Goal: Transaction & Acquisition: Subscribe to service/newsletter

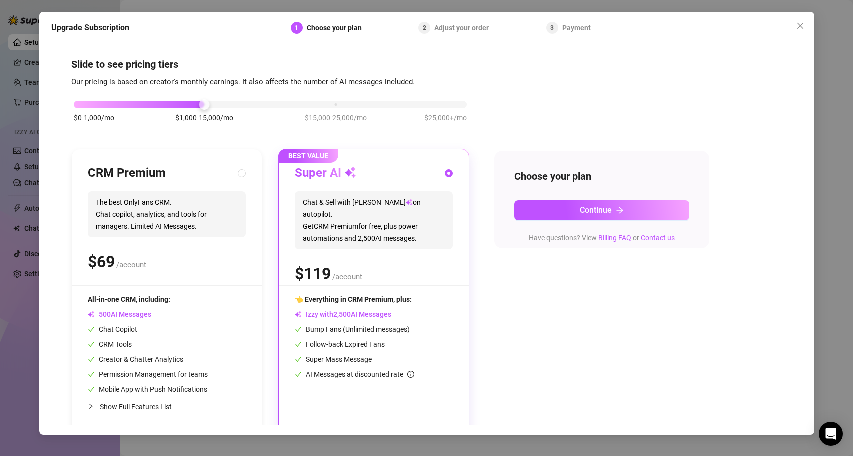
click at [119, 104] on div "$0-1,000/mo $1,000-15,000/mo $15,000-25,000/mo $25,000+/mo" at bounding box center [270, 102] width 393 height 6
click at [77, 104] on div at bounding box center [73, 104] width 11 height 11
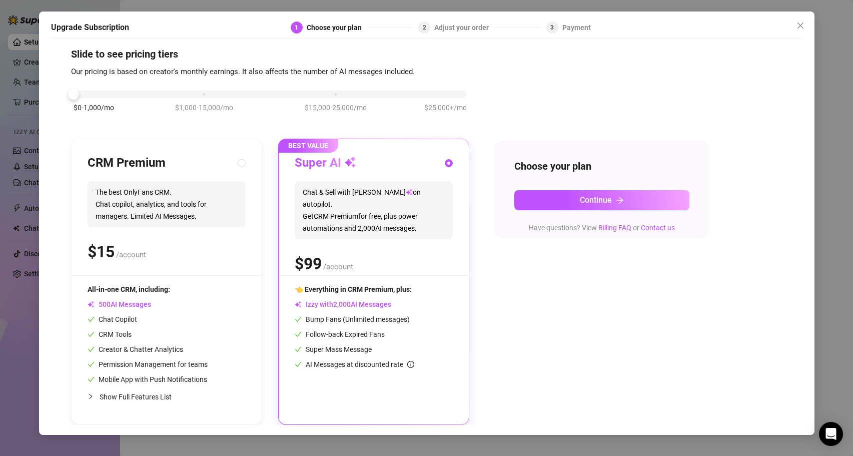
scroll to position [10, 0]
click at [626, 200] on button "Continue" at bounding box center [601, 200] width 175 height 20
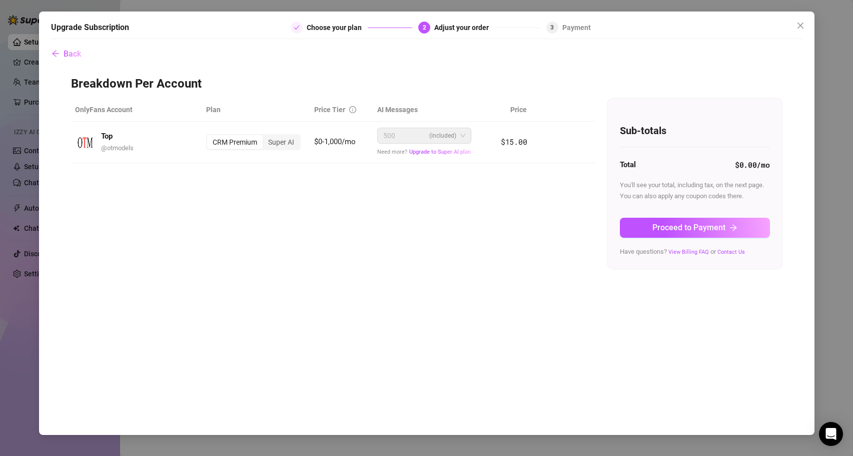
scroll to position [0, 0]
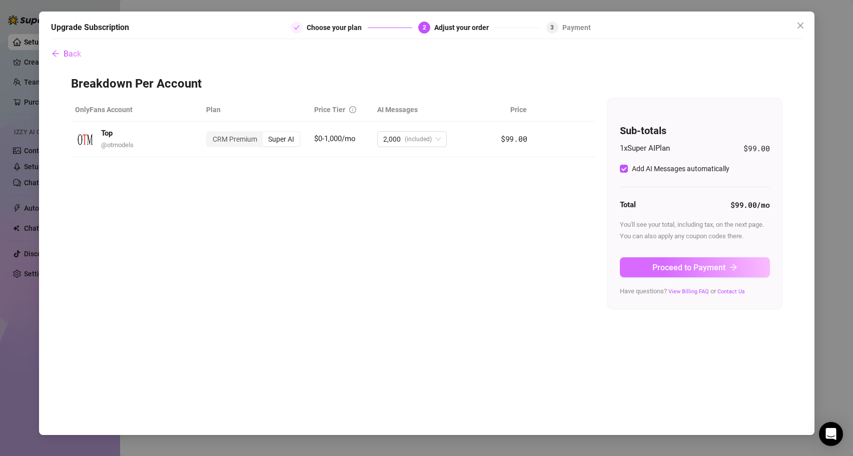
click at [696, 268] on span "Proceed to Payment" at bounding box center [689, 268] width 73 height 10
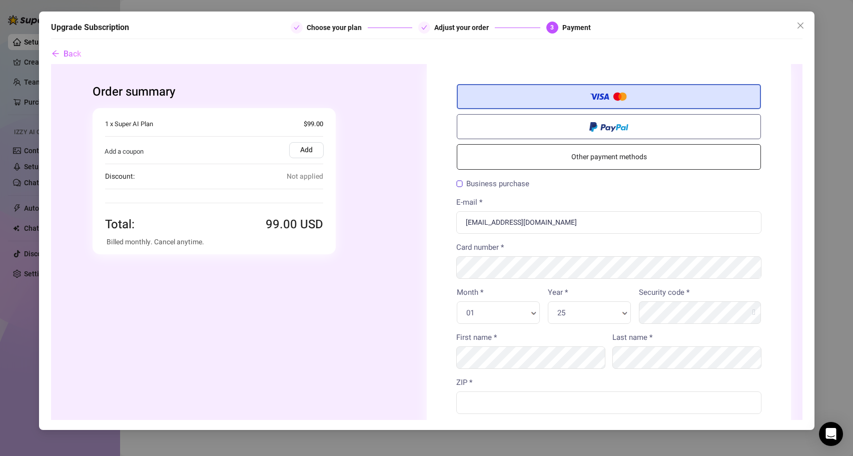
click at [613, 154] on link "Other payment methods" at bounding box center [608, 157] width 304 height 26
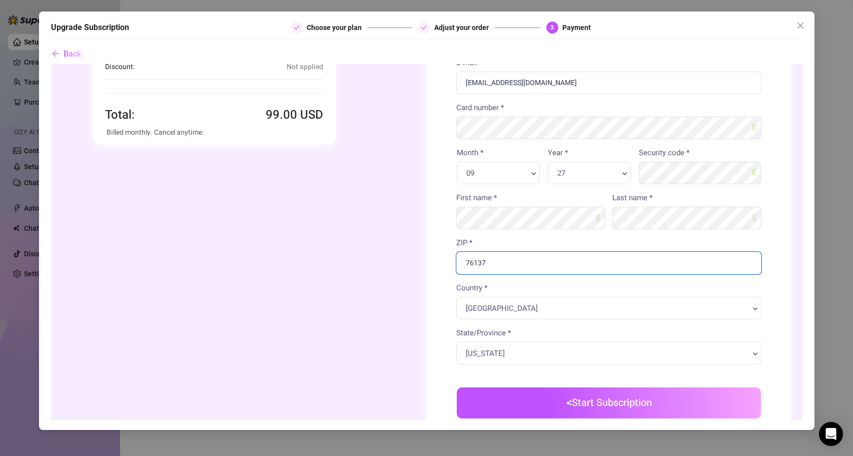
scroll to position [111, 0]
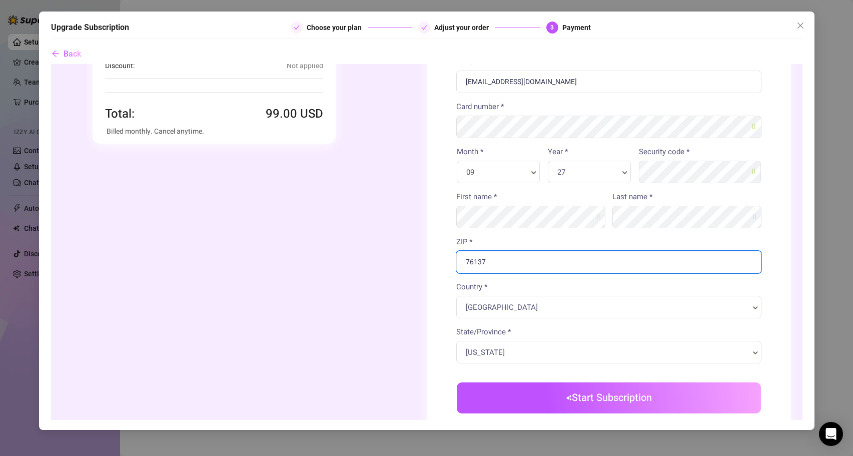
type input "76137"
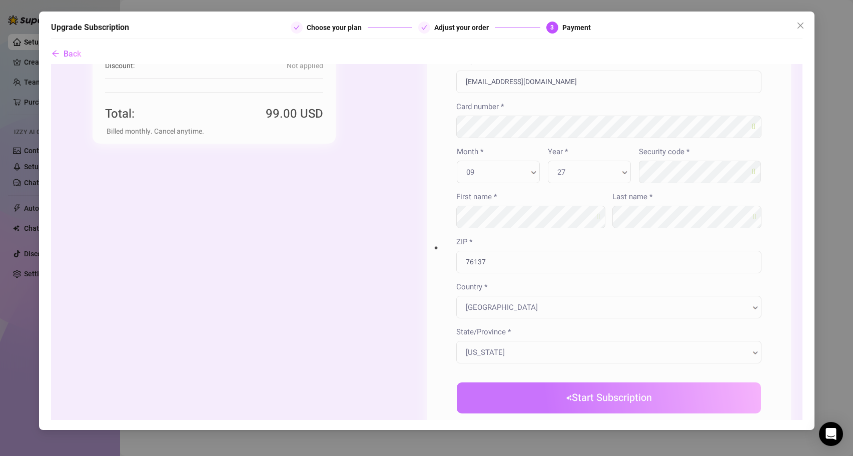
click at [590, 398] on body "Order summary You're buying" at bounding box center [427, 249] width 752 height 592
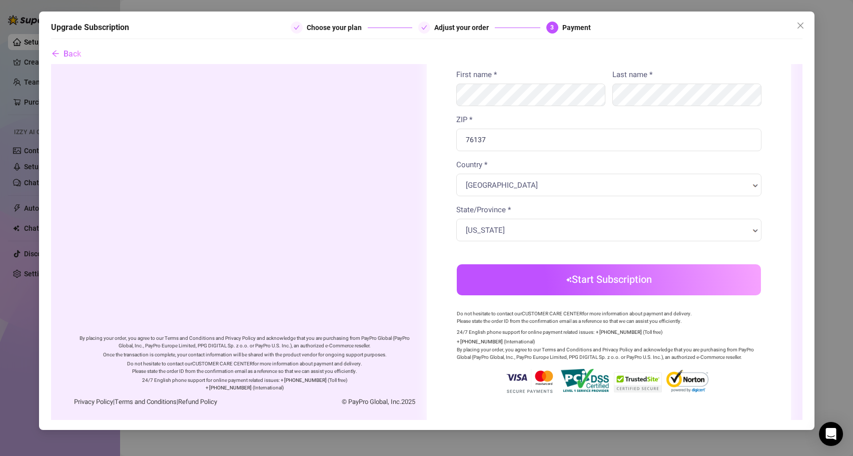
scroll to position [236, 0]
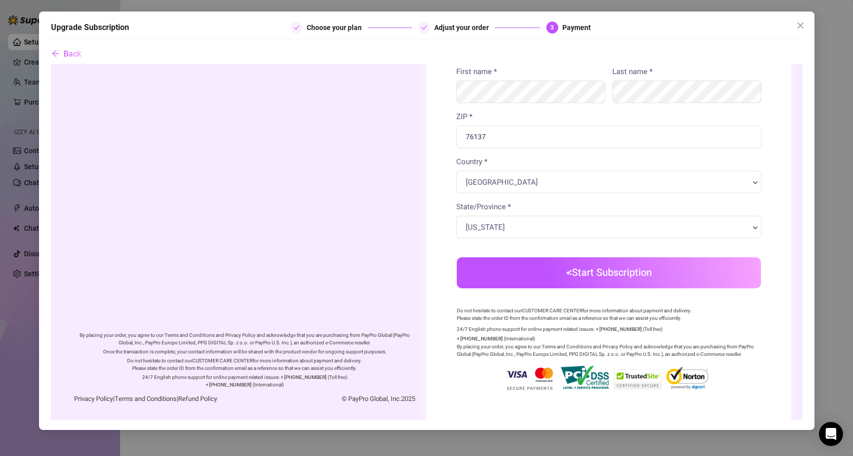
click at [624, 277] on button "Start Subscription" at bounding box center [608, 272] width 304 height 31
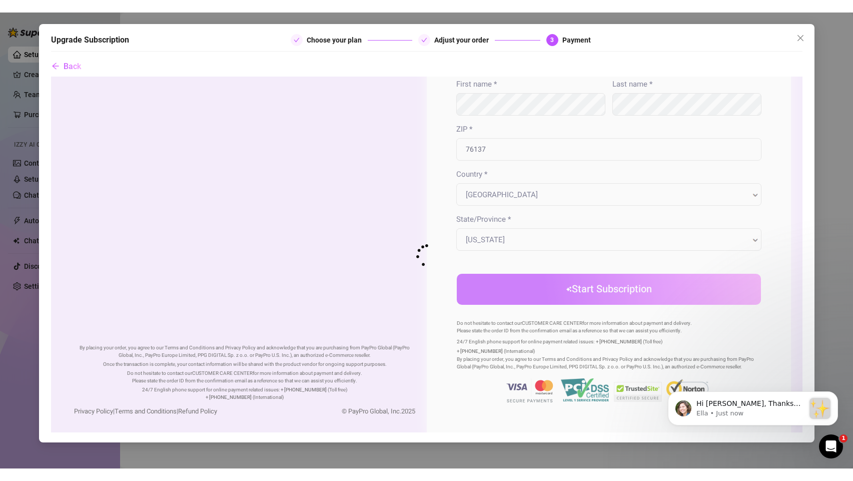
scroll to position [0, 0]
